Goal: Task Accomplishment & Management: Use online tool/utility

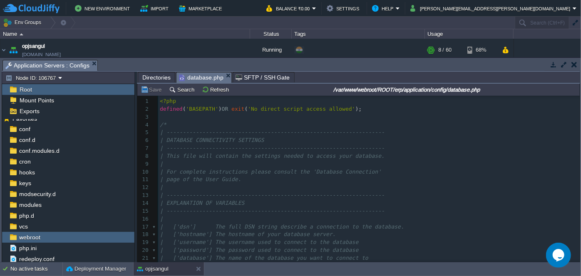
click at [155, 74] on span "Directories" at bounding box center [156, 77] width 28 height 10
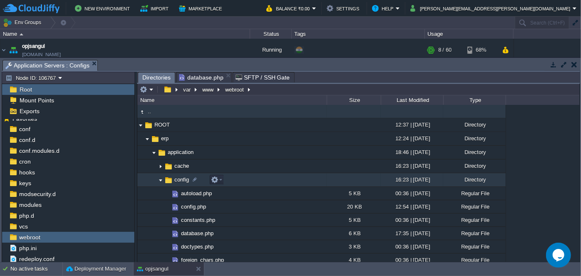
click at [161, 173] on img at bounding box center [160, 179] width 7 height 13
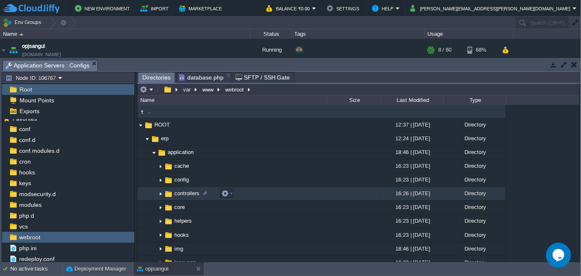
click at [159, 187] on img at bounding box center [160, 193] width 7 height 13
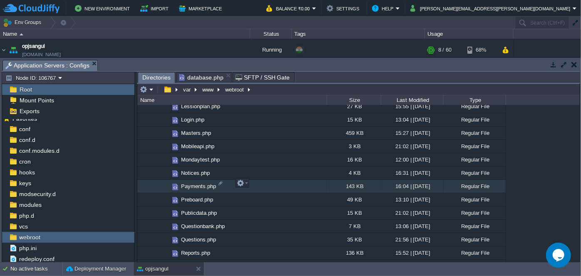
scroll to position [302, 0]
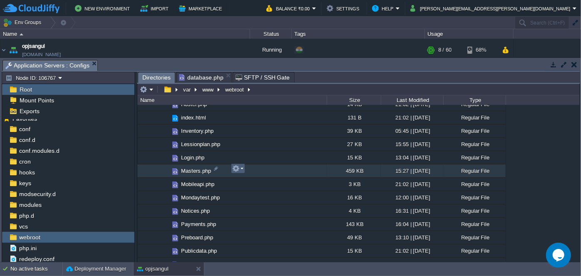
click at [242, 171] on em at bounding box center [237, 168] width 11 height 7
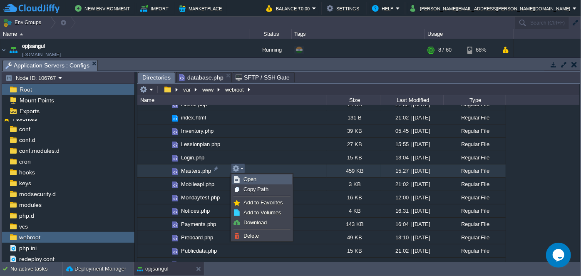
click at [253, 183] on link "Open" at bounding box center [261, 179] width 59 height 9
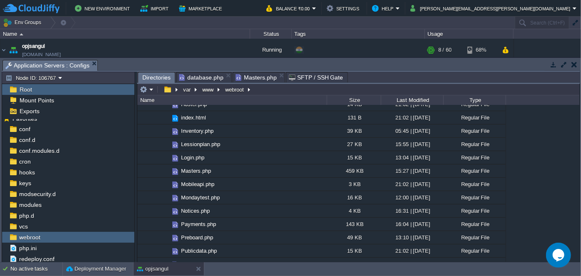
click at [156, 79] on span "Directories" at bounding box center [156, 77] width 28 height 10
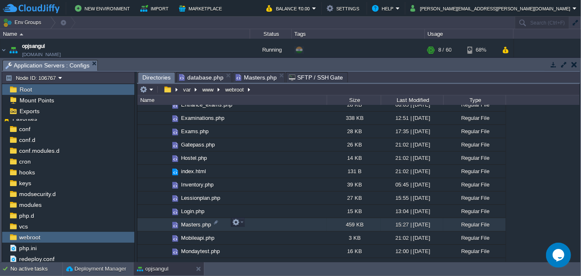
scroll to position [227, 0]
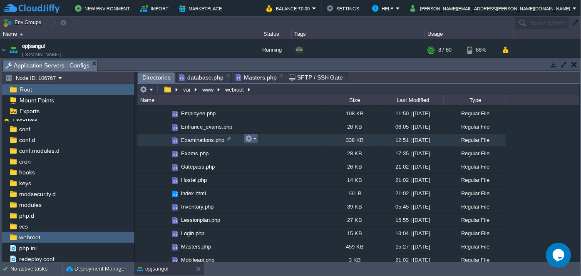
click at [253, 138] on em at bounding box center [250, 138] width 11 height 7
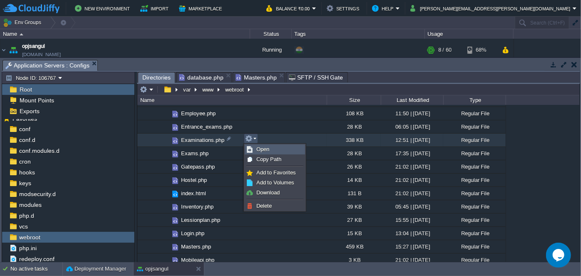
click at [258, 148] on span "Open" at bounding box center [262, 149] width 13 height 6
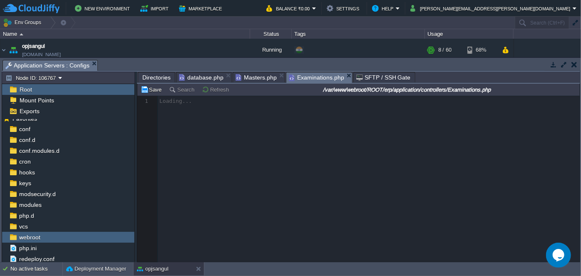
click at [157, 76] on span "Directories" at bounding box center [156, 77] width 28 height 10
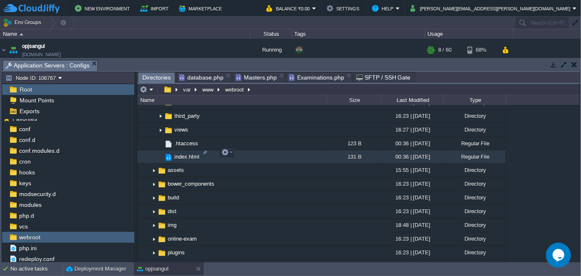
scroll to position [643, 0]
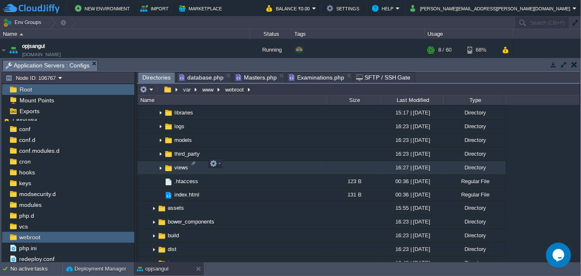
click at [160, 163] on img at bounding box center [160, 167] width 7 height 13
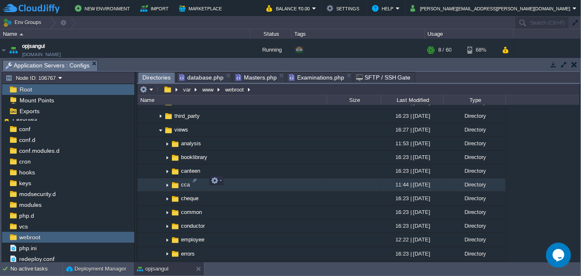
scroll to position [718, 0]
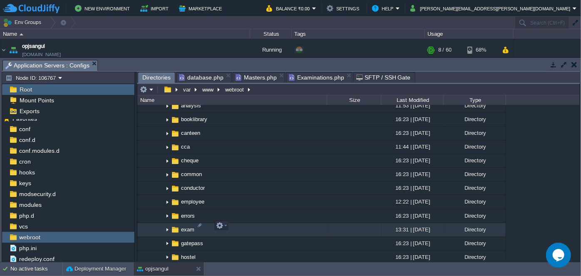
click at [166, 225] on img at bounding box center [167, 229] width 7 height 13
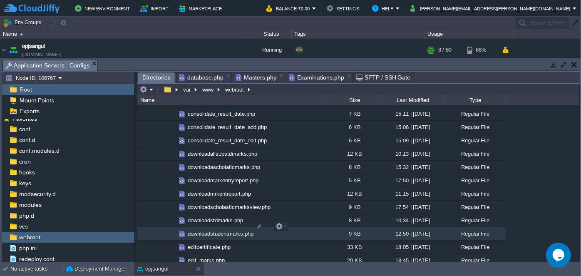
scroll to position [1096, 0]
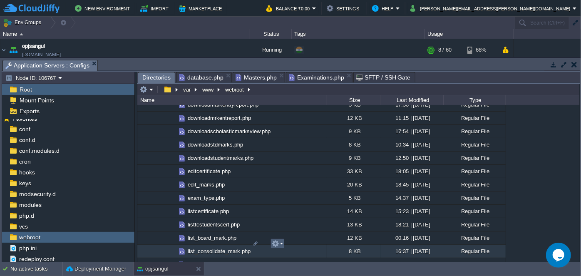
click at [280, 243] on em at bounding box center [277, 243] width 11 height 7
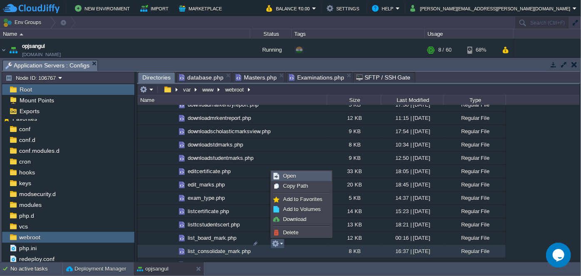
click at [293, 176] on span "Open" at bounding box center [289, 176] width 13 height 6
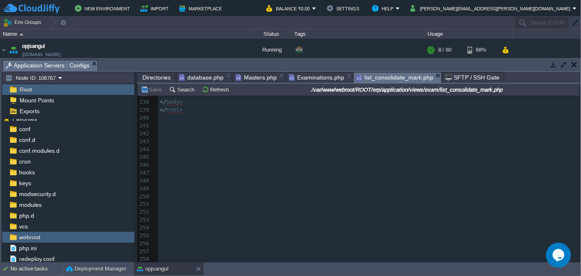
scroll to position [1611, 0]
click at [165, 147] on pre "​" at bounding box center [368, 144] width 421 height 8
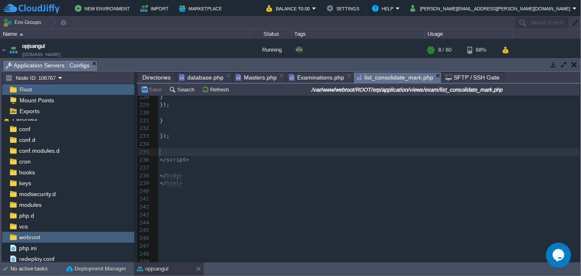
click at [176, 152] on pre "​" at bounding box center [368, 152] width 421 height 8
click at [201, 152] on pre "</ script >" at bounding box center [368, 152] width 421 height 8
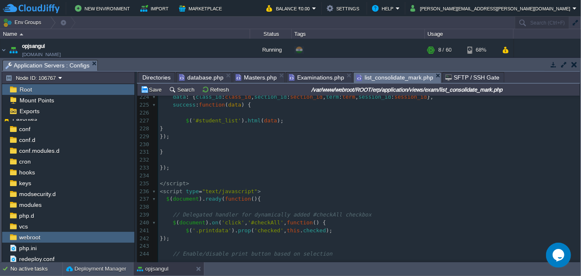
click at [197, 183] on pre "</ script >" at bounding box center [368, 184] width 421 height 8
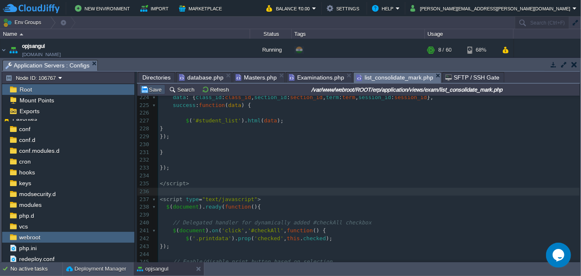
click at [157, 90] on button "Save" at bounding box center [152, 89] width 23 height 7
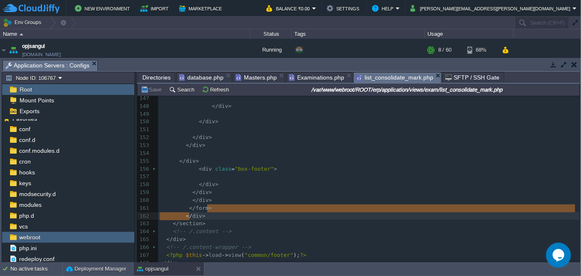
type textarea "</form>"
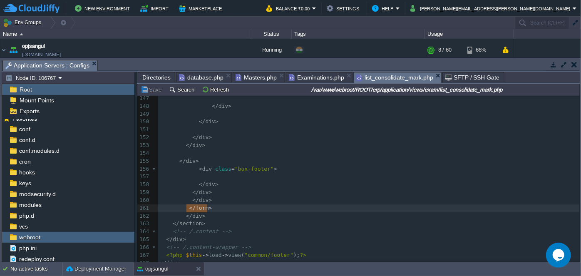
drag, startPoint x: 211, startPoint y: 209, endPoint x: 186, endPoint y: 210, distance: 24.5
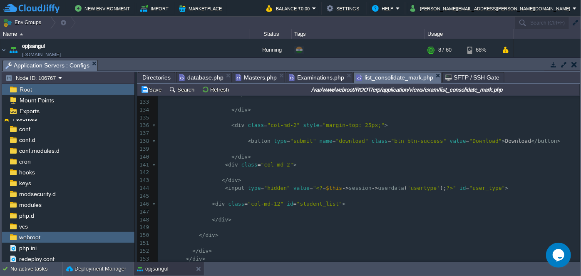
click at [252, 159] on pre "</ div >" at bounding box center [368, 157] width 421 height 8
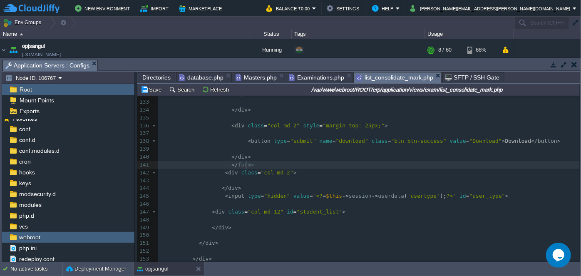
click at [223, 168] on pre "</ form >" at bounding box center [368, 165] width 421 height 8
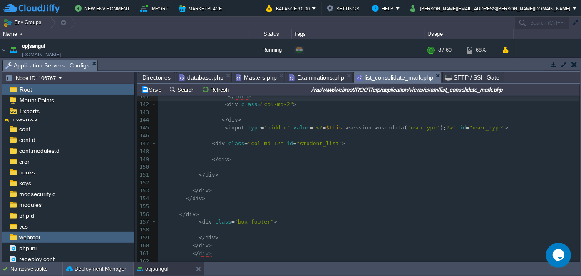
scroll to position [1088, 0]
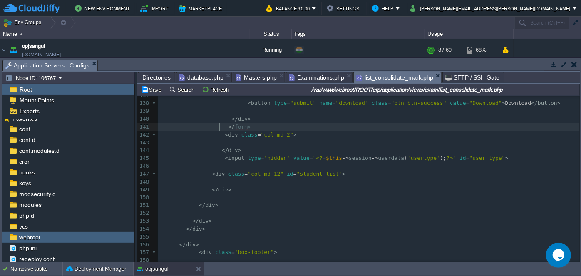
click at [257, 128] on pre "</ form >" at bounding box center [368, 127] width 421 height 8
type textarea "</form>"
drag, startPoint x: 253, startPoint y: 126, endPoint x: 225, endPoint y: 129, distance: 28.0
click at [247, 171] on span ""col-md-12"" at bounding box center [265, 174] width 36 height 6
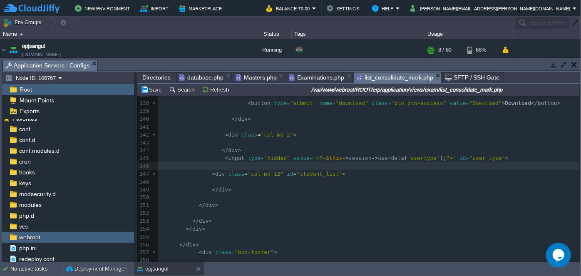
paste textarea
click at [157, 88] on button "Save" at bounding box center [152, 89] width 23 height 7
click at [266, 186] on pre "</ div >" at bounding box center [368, 190] width 421 height 8
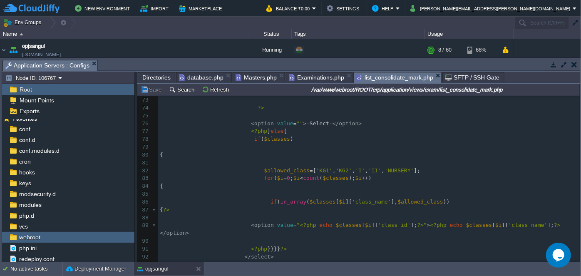
scroll to position [558, 0]
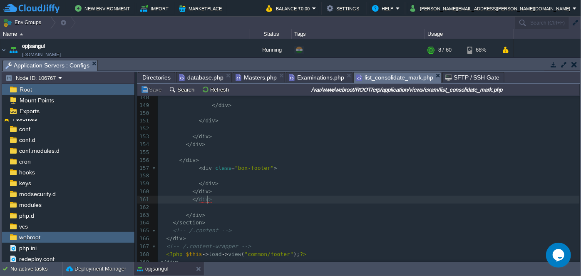
click at [258, 198] on pre "</ div >" at bounding box center [368, 200] width 421 height 8
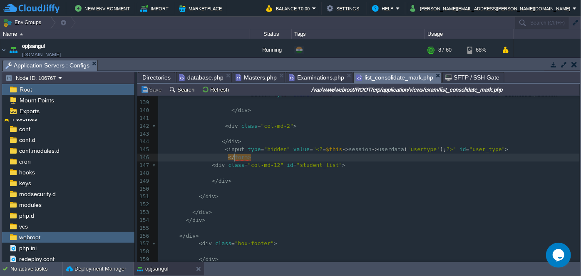
click at [233, 161] on div "x < div class = "box-header with-border" > 128 } 129 130 ?> 131 </ select > 132…" at bounding box center [368, 212] width 421 height 400
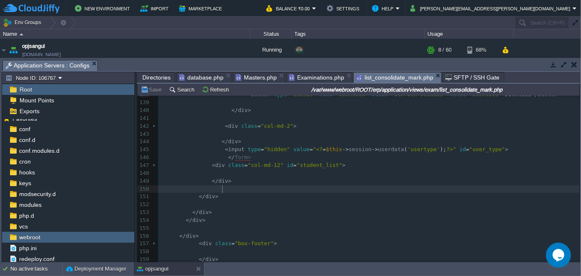
click at [288, 186] on pre at bounding box center [368, 189] width 421 height 8
click at [260, 157] on pre "</ form >" at bounding box center [368, 157] width 421 height 8
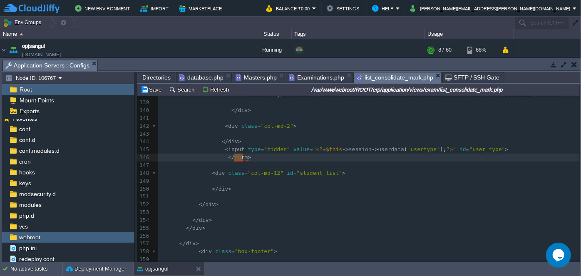
type textarea "</form>"
drag, startPoint x: 247, startPoint y: 157, endPoint x: 220, endPoint y: 161, distance: 27.2
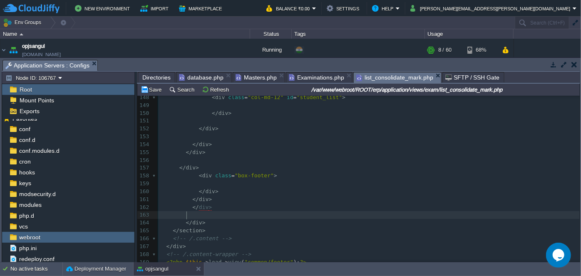
click at [208, 216] on pre at bounding box center [368, 215] width 421 height 8
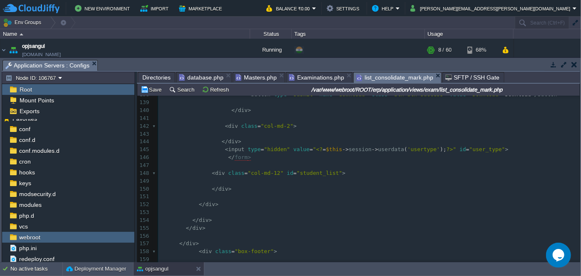
click at [238, 167] on pre at bounding box center [368, 165] width 421 height 8
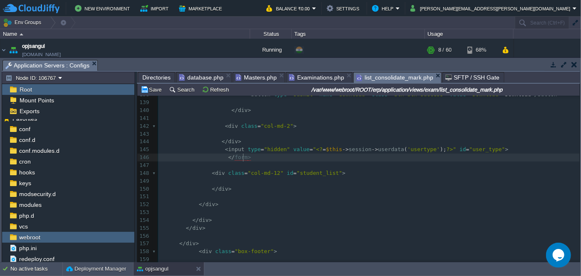
type textarea ">"
click at [239, 161] on div "128 } 129 130 ?> 131 </ select > 132 </ div > 133 ​ 134 </ div > 135 ​ 136 < di…" at bounding box center [368, 216] width 421 height 408
click at [228, 170] on span "class" at bounding box center [236, 173] width 16 height 6
click at [276, 209] on pre at bounding box center [368, 212] width 421 height 8
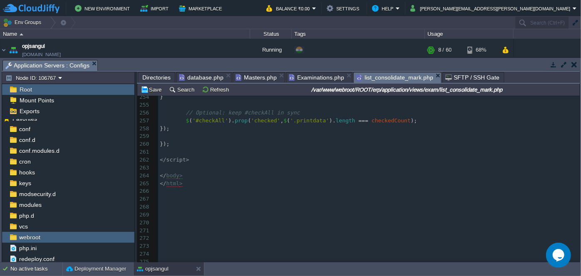
click at [164, 76] on span "Directories" at bounding box center [156, 77] width 28 height 10
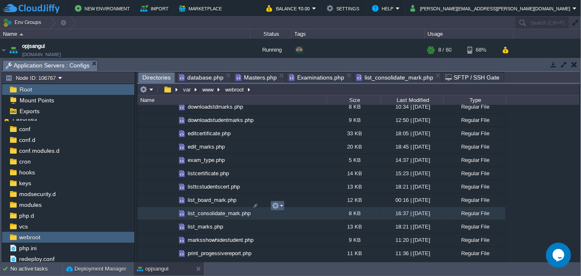
click at [280, 207] on em at bounding box center [277, 205] width 11 height 7
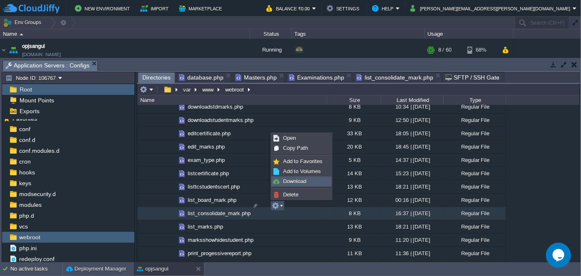
click at [290, 182] on span "Download" at bounding box center [294, 181] width 23 height 6
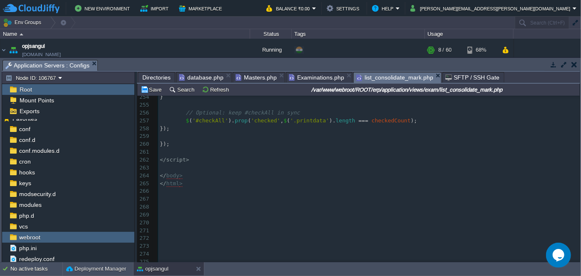
click at [385, 79] on span "list_consolidate_mark.php" at bounding box center [394, 77] width 77 height 10
click at [329, 166] on pre "​" at bounding box center [368, 168] width 421 height 8
click at [193, 189] on pre "​" at bounding box center [368, 191] width 421 height 8
type textarea "-"
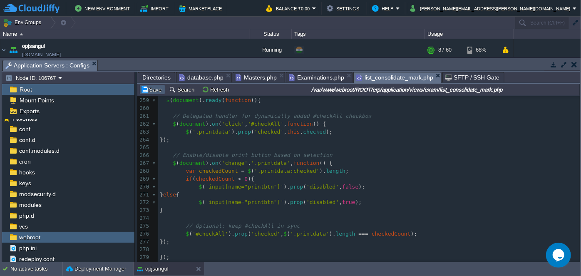
click at [155, 89] on button "Save" at bounding box center [152, 89] width 23 height 7
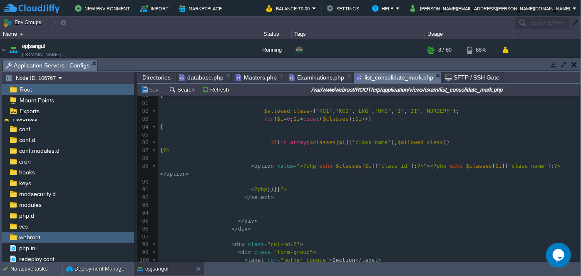
click at [243, 209] on pre "​" at bounding box center [368, 213] width 421 height 8
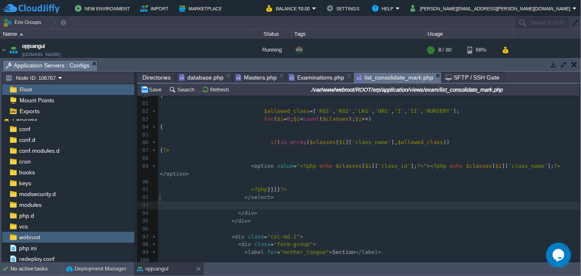
click at [254, 178] on pre at bounding box center [368, 182] width 421 height 8
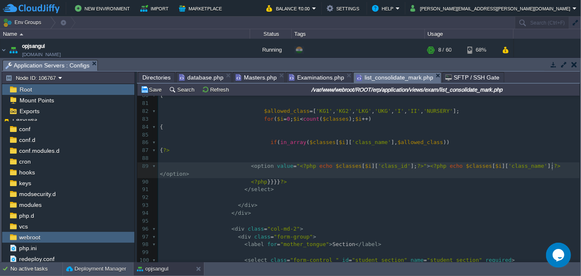
click at [256, 77] on span "Masters.php" at bounding box center [255, 77] width 41 height 10
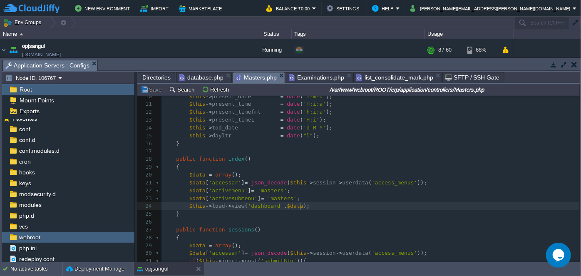
click at [323, 203] on pre "$this -> load -> view ( 'dashboard' , $data );" at bounding box center [370, 206] width 418 height 8
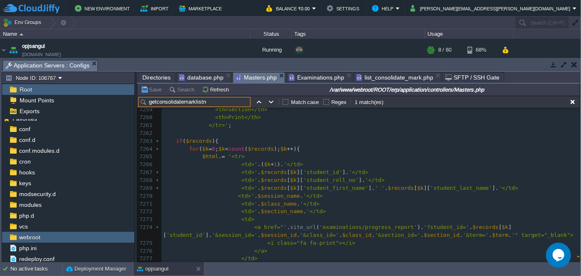
scroll to position [64774, 0]
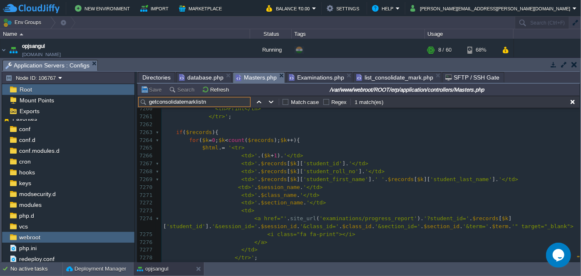
type input "getconsolidatemarklistn"
click at [246, 157] on div "x 7223 ​ 7224 ​ 7225 public function getconsolidatemarklistn () 7226 { 7227 $se…" at bounding box center [370, 42] width 418 height 455
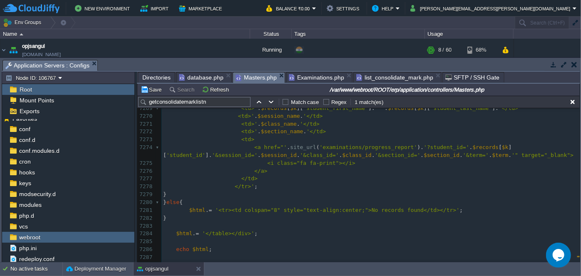
scroll to position [64889, 0]
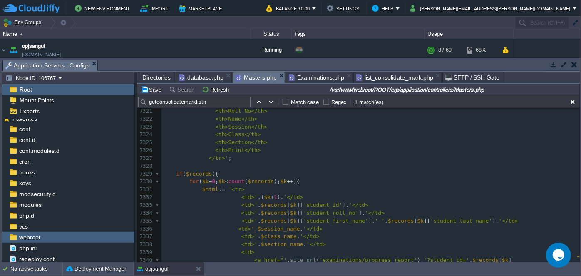
click at [245, 196] on span "<td>'" at bounding box center [249, 197] width 16 height 6
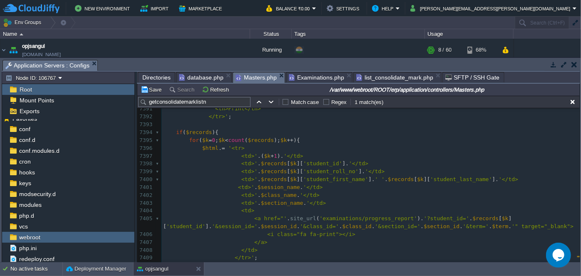
click at [247, 153] on div "xxxxxxxxxx <td> <input type="checkbox" name="studentid[]" class="printdata" val…" at bounding box center [370, 184] width 418 height 314
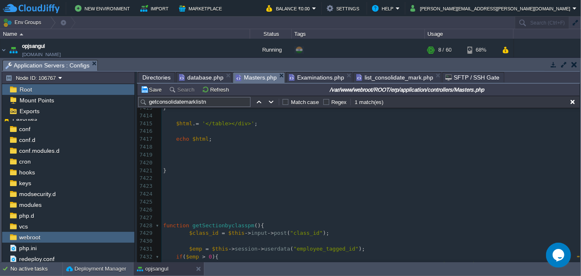
click at [190, 214] on pre "​" at bounding box center [370, 218] width 418 height 8
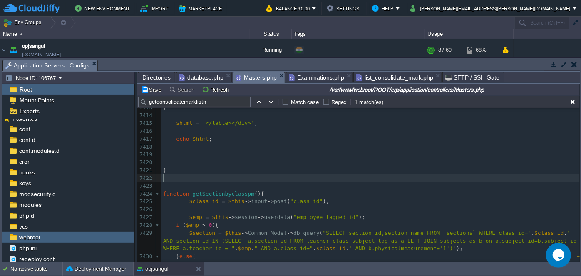
click at [174, 188] on pre "​" at bounding box center [370, 186] width 418 height 8
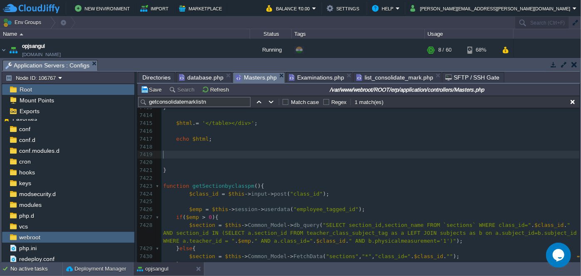
click at [181, 157] on pre "​" at bounding box center [370, 155] width 418 height 8
click at [184, 161] on pre "​" at bounding box center [370, 162] width 418 height 8
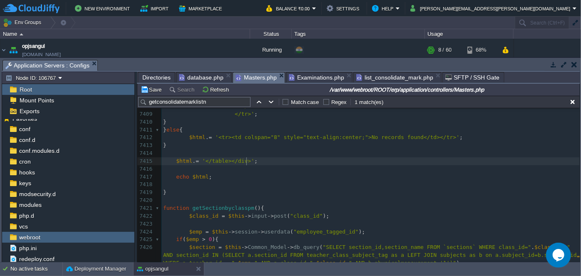
click at [245, 159] on span "'</table></div>'" at bounding box center [228, 161] width 52 height 6
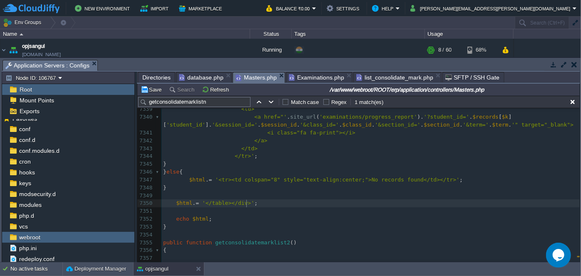
click at [247, 201] on div "xxxxxxxxxx <input type="submit" name="printbtn" value="Print" class="btn btn-su…" at bounding box center [370, 207] width 418 height 376
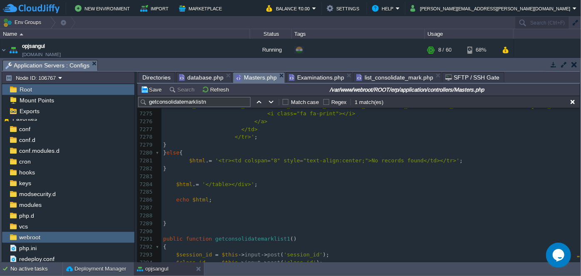
click at [246, 183] on div "xxxxxxxxxx <input type="submit" name="printbtn" value="Print" class="btn btn-su…" at bounding box center [370, 247] width 418 height 384
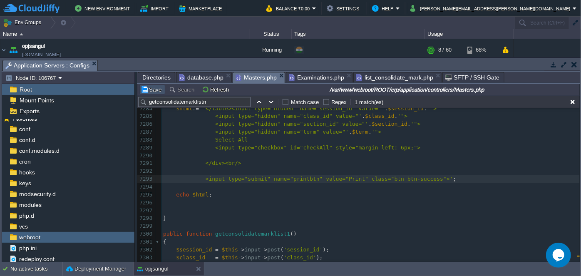
click at [155, 88] on button "Save" at bounding box center [152, 89] width 23 height 7
click at [220, 171] on pre "​" at bounding box center [370, 171] width 418 height 8
click at [316, 78] on span "Examinations.php" at bounding box center [316, 77] width 55 height 10
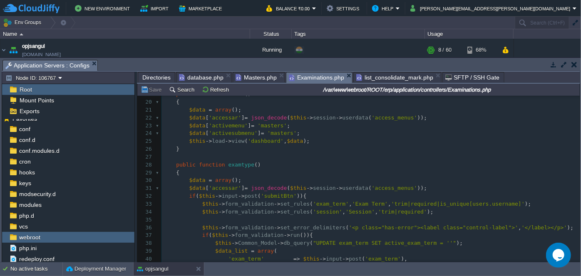
scroll to position [151, 0]
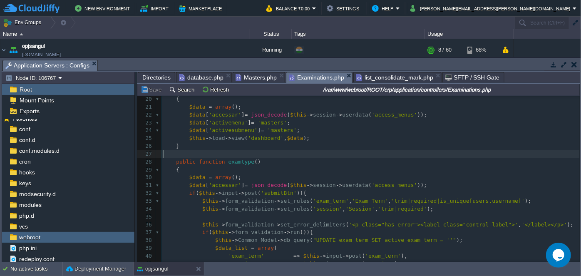
click at [317, 156] on pre "​" at bounding box center [370, 154] width 418 height 8
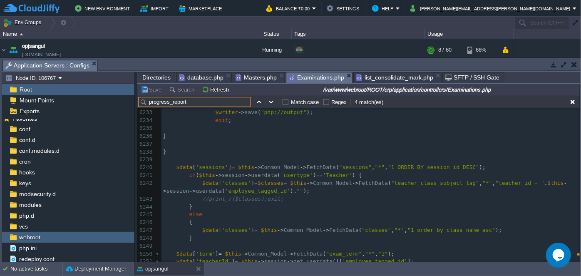
scroll to position [52918, 0]
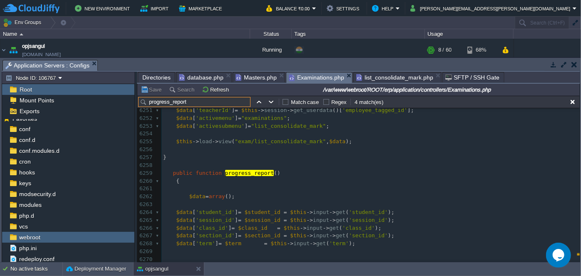
type input "progress_report"
click at [174, 173] on span "public" at bounding box center [183, 173] width 20 height 6
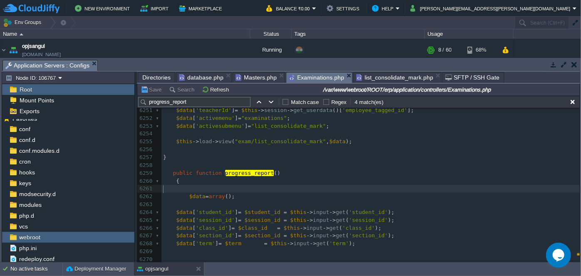
click at [250, 189] on pre "​" at bounding box center [370, 189] width 418 height 8
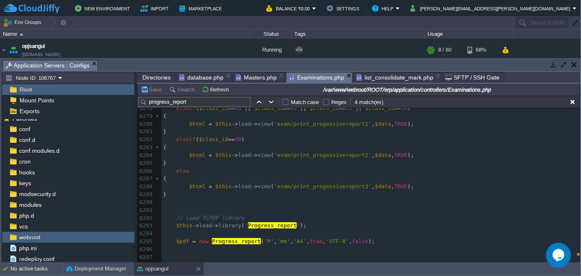
scroll to position [53144, 0]
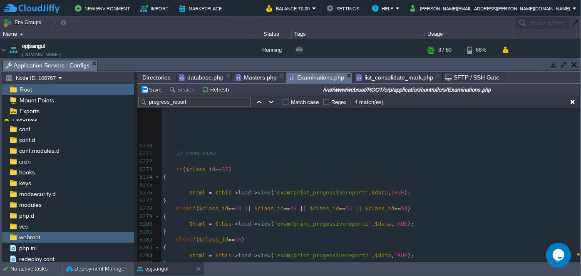
type textarea "-"
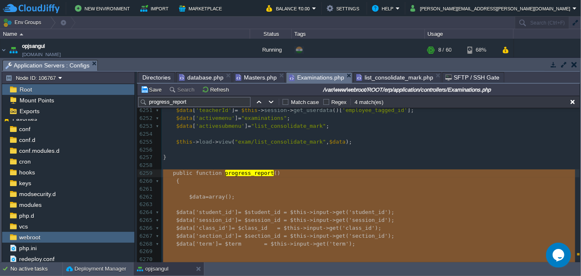
drag, startPoint x: 174, startPoint y: 209, endPoint x: 164, endPoint y: 176, distance: 35.1
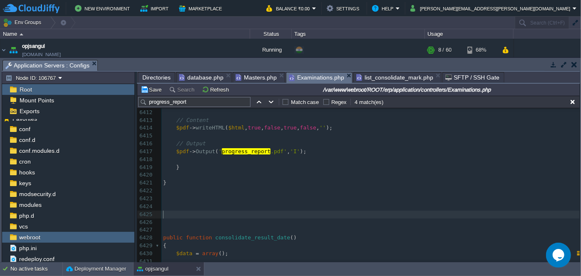
click at [204, 216] on pre "​" at bounding box center [370, 214] width 418 height 8
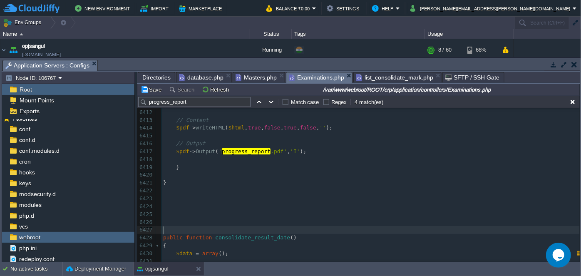
click at [183, 230] on pre "​" at bounding box center [370, 230] width 418 height 8
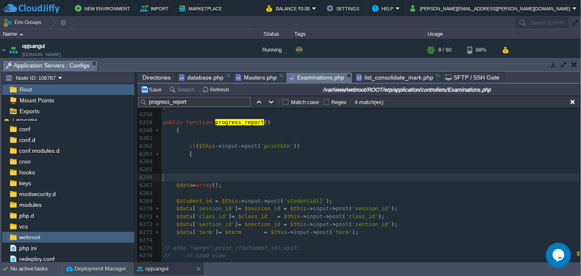
click at [195, 173] on pre "​" at bounding box center [370, 177] width 418 height 8
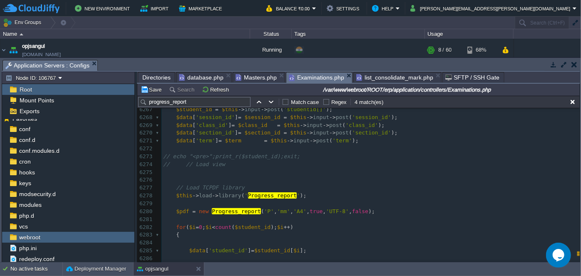
click at [188, 176] on pre "​" at bounding box center [370, 180] width 418 height 8
click at [186, 178] on pre "​" at bounding box center [370, 180] width 418 height 8
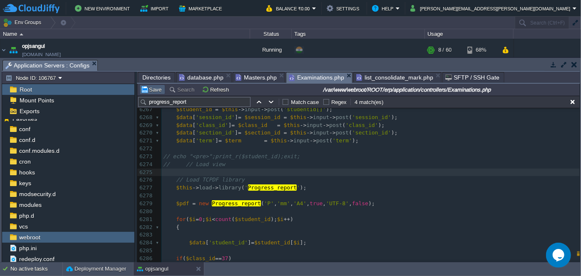
click at [153, 87] on button "Save" at bounding box center [152, 89] width 23 height 7
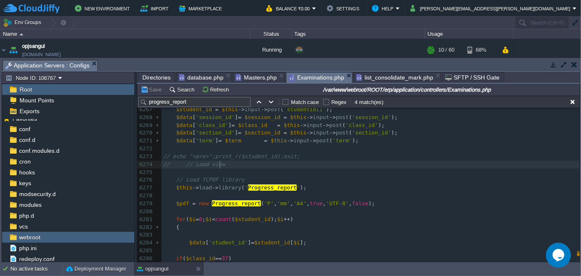
click at [266, 163] on pre "// // Load view" at bounding box center [370, 165] width 418 height 8
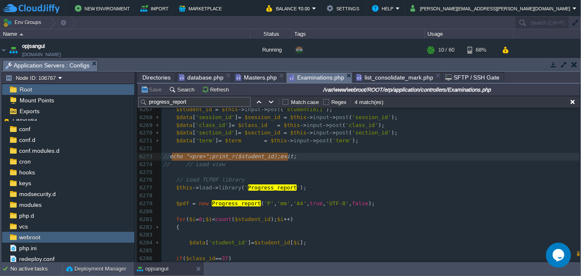
type textarea "// echo "<pre>";print_r($student_id);exit;"
drag, startPoint x: 308, startPoint y: 156, endPoint x: 170, endPoint y: 153, distance: 138.1
click at [185, 158] on pre "​" at bounding box center [370, 157] width 418 height 8
click at [183, 173] on pre "​" at bounding box center [370, 172] width 418 height 8
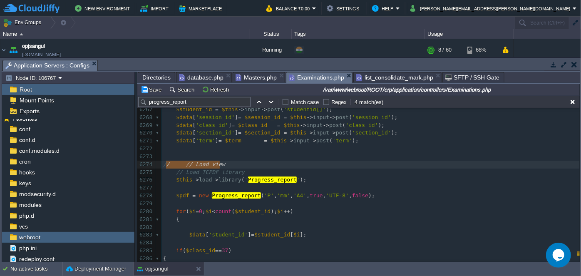
type textarea "// // Load view"
drag, startPoint x: 227, startPoint y: 166, endPoint x: 164, endPoint y: 168, distance: 63.3
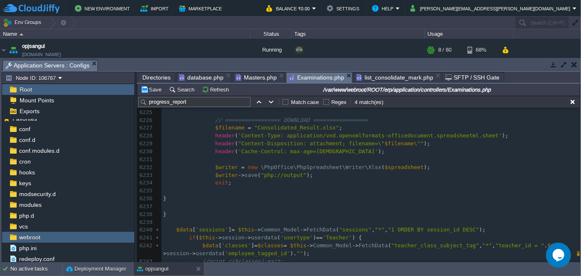
scroll to position [52893, 0]
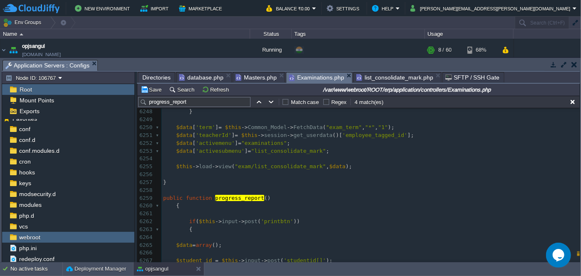
click at [297, 190] on pre at bounding box center [370, 190] width 418 height 8
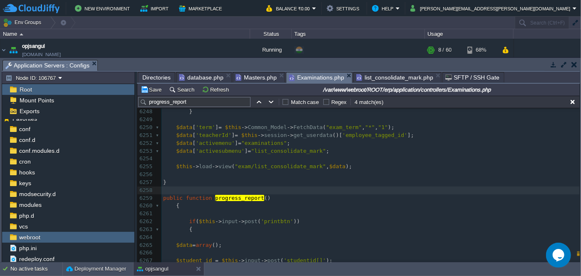
click at [206, 218] on pre "if ( $this -> input -> post ( 'printbtn' ))" at bounding box center [370, 222] width 418 height 8
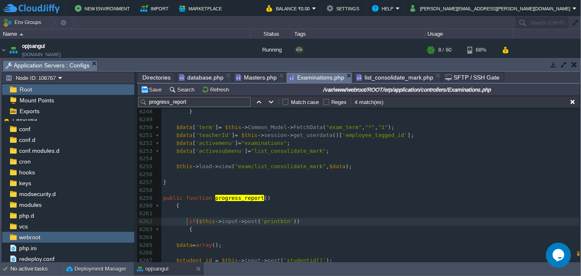
click at [185, 222] on span at bounding box center [182, 222] width 13 height 8
